Goal: Use online tool/utility

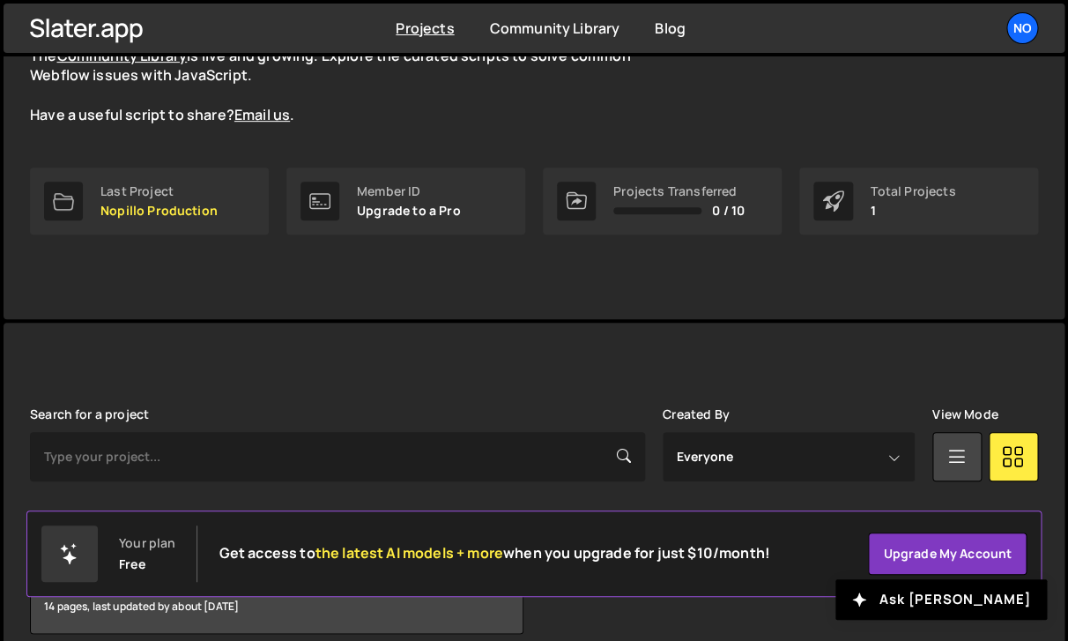
scroll to position [243, 0]
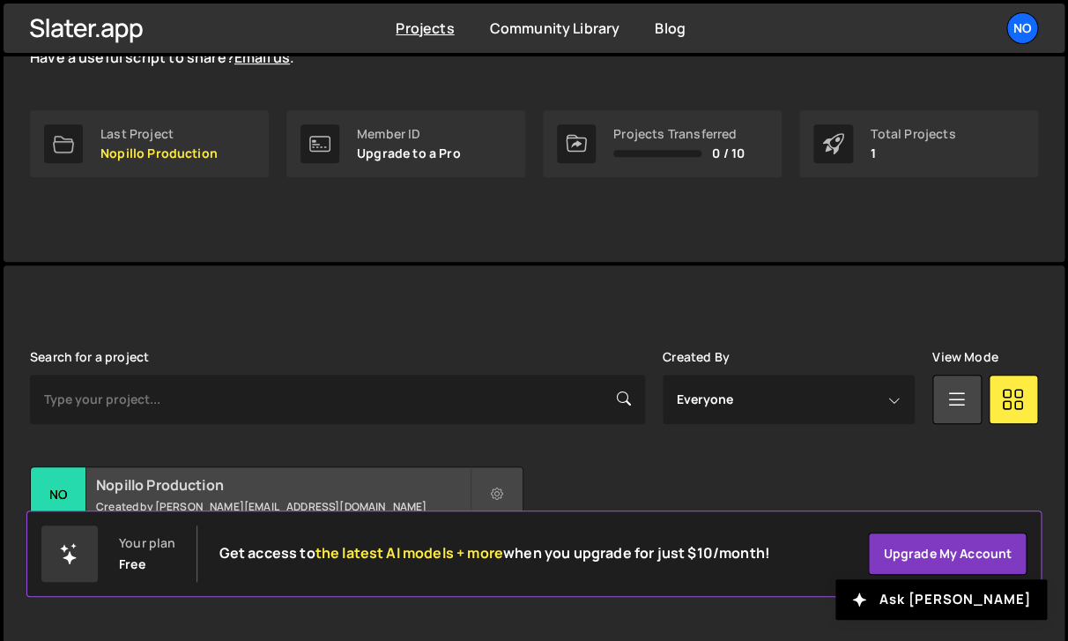
click at [190, 489] on h2 "Nopillo Production" at bounding box center [283, 484] width 374 height 19
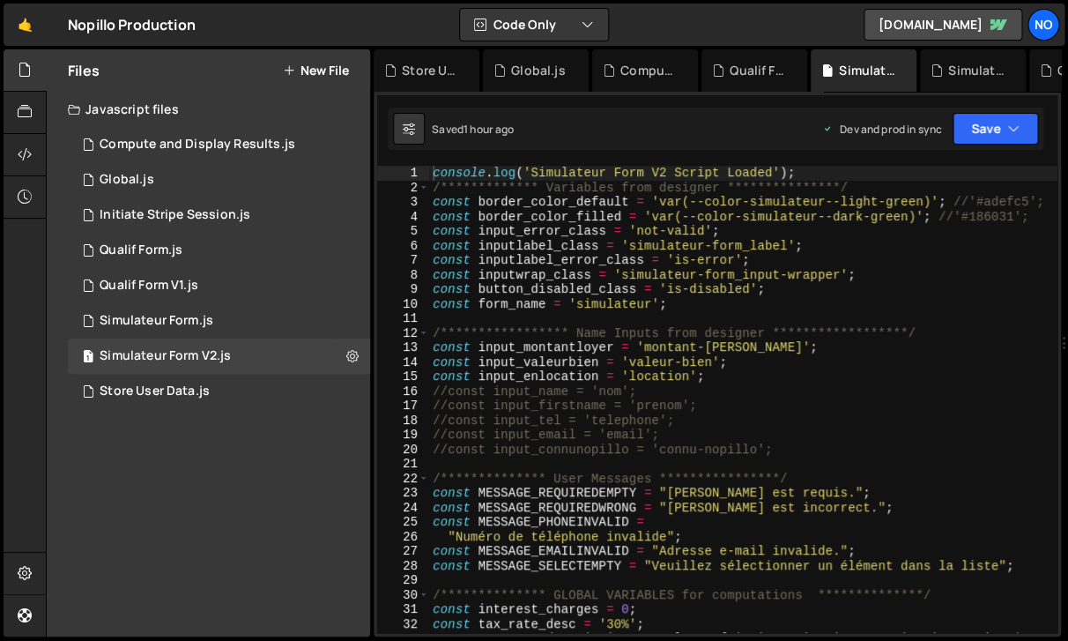
type textarea "const input_valeurbien = 'valeur-bien';"
click at [539, 360] on div "**********" at bounding box center [743, 421] width 629 height 511
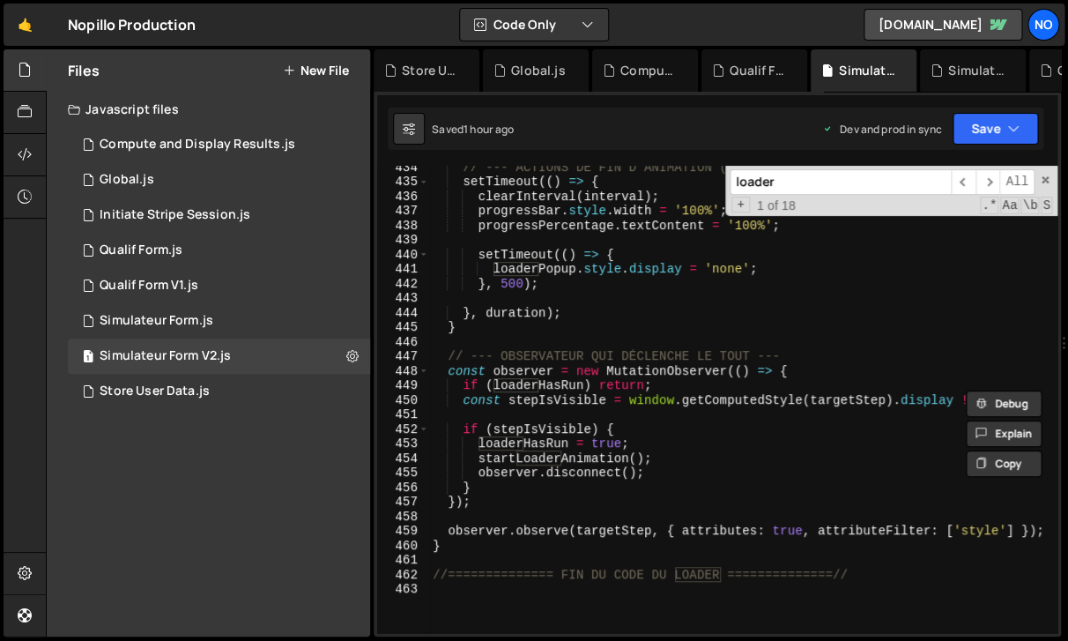
scroll to position [7060, 0]
type input "loader"
click at [1045, 182] on span at bounding box center [1045, 180] width 12 height 12
type textarea "//============== CODE DU LOADER DE LA STEP 3 (Corrigé pour Slater) ============…"
